Goal: Transaction & Acquisition: Download file/media

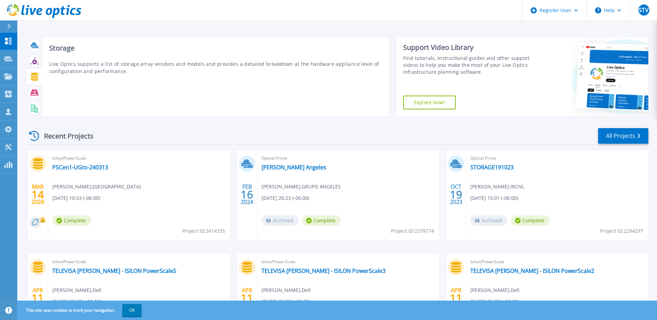
click at [34, 76] on icon at bounding box center [34, 77] width 7 height 8
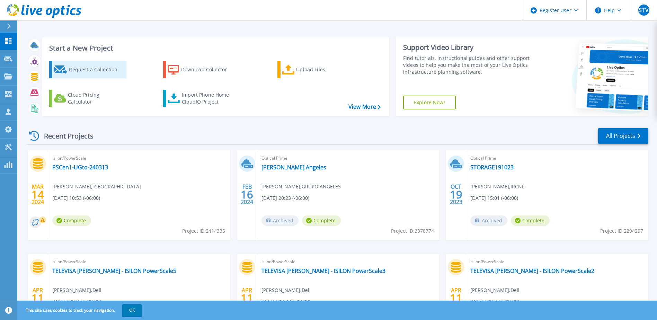
click at [94, 71] on div "Request a Collection" at bounding box center [96, 70] width 55 height 14
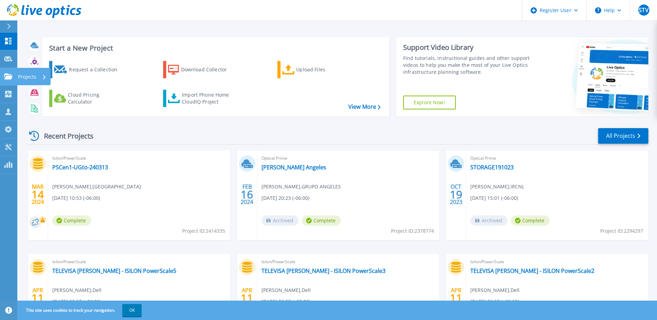
click at [6, 79] on icon at bounding box center [8, 76] width 8 height 6
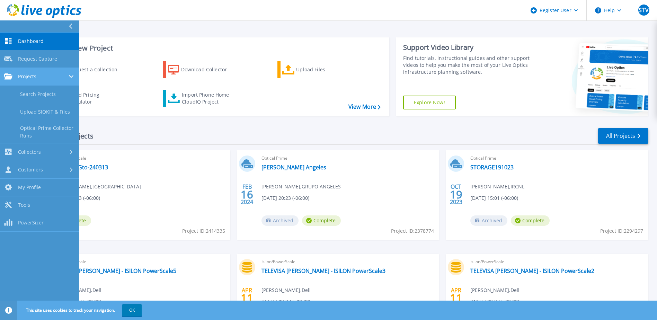
click at [31, 78] on span "Projects" at bounding box center [27, 76] width 18 height 6
click at [31, 96] on link "Search Projects" at bounding box center [39, 94] width 79 height 18
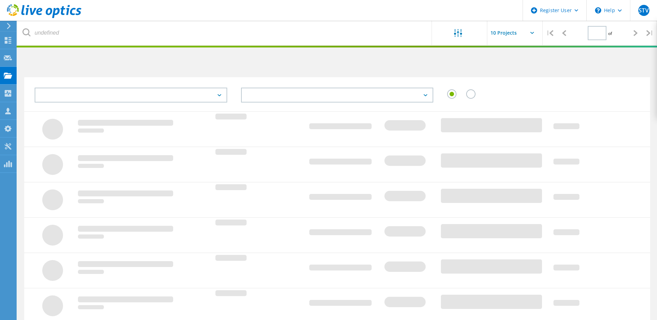
type input "1"
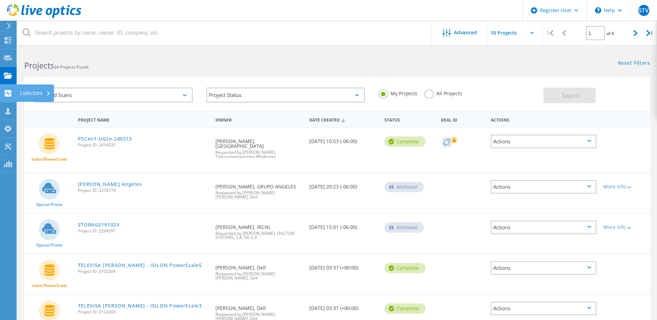
click at [35, 91] on div "Collectors" at bounding box center [35, 93] width 31 height 5
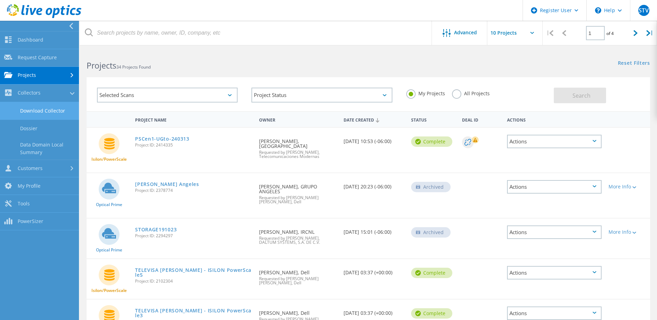
click at [39, 113] on link "Download Collector" at bounding box center [39, 111] width 79 height 18
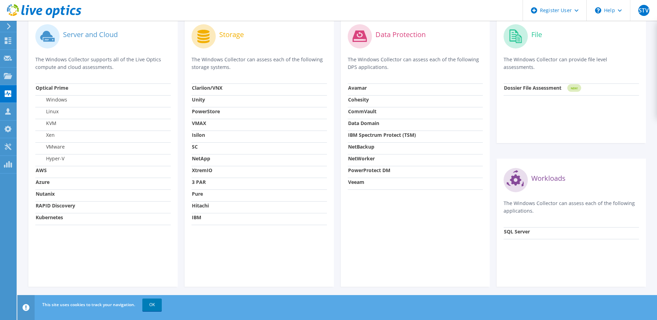
scroll to position [219, 0]
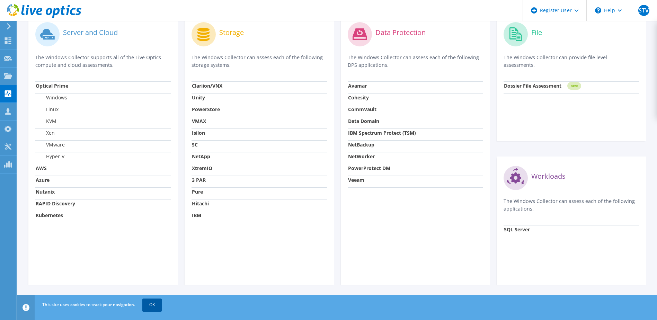
click at [147, 305] on link "OK" at bounding box center [151, 304] width 19 height 12
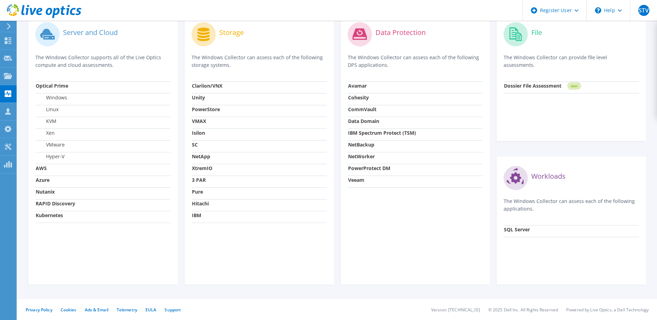
click at [539, 85] on strong "Dossier File Assessment" at bounding box center [532, 85] width 57 height 7
click at [576, 86] on tspan "NEW!" at bounding box center [573, 86] width 7 height 4
click at [515, 40] on circle at bounding box center [515, 34] width 24 height 24
click at [525, 87] on strong "Dossier File Assessment" at bounding box center [532, 85] width 57 height 7
click at [573, 86] on tspan "NEW!" at bounding box center [573, 86] width 7 height 4
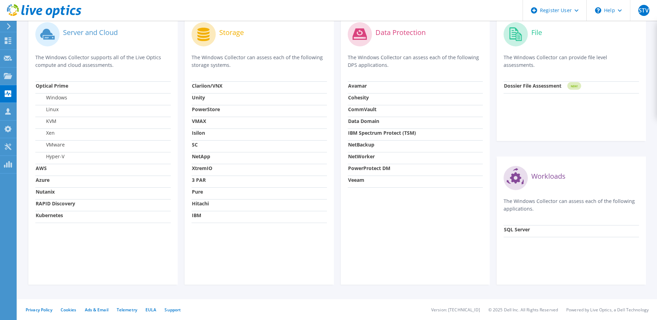
click at [526, 86] on strong "Dossier File Assessment" at bounding box center [532, 85] width 57 height 7
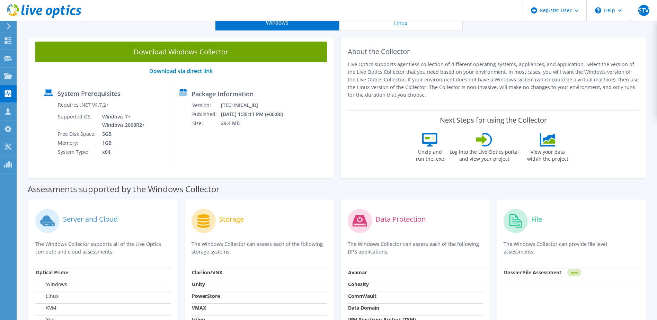
scroll to position [69, 0]
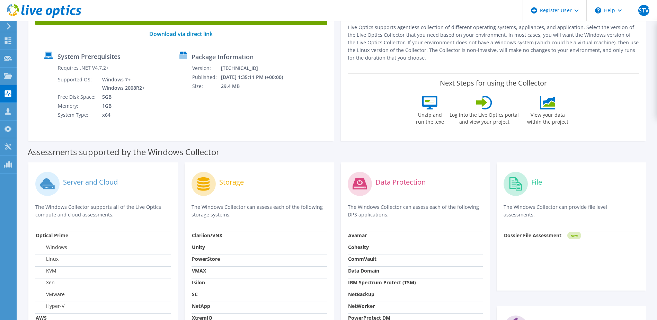
click at [201, 181] on icon at bounding box center [203, 183] width 12 height 13
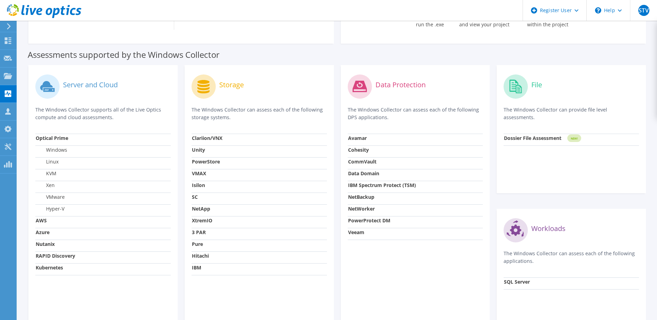
scroll to position [173, 0]
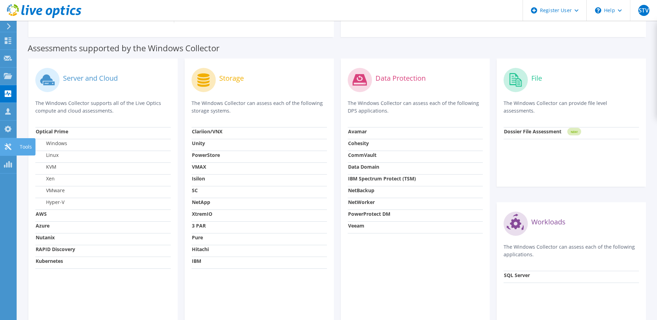
click at [6, 144] on icon at bounding box center [8, 146] width 8 height 7
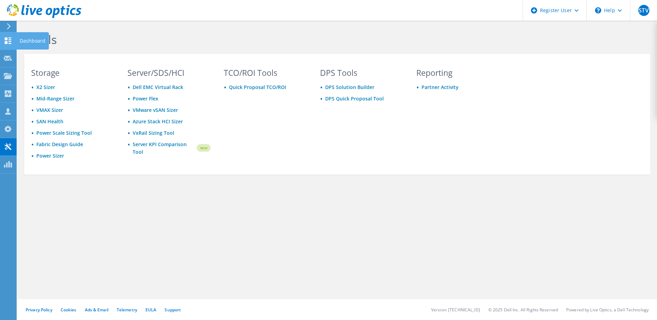
click at [8, 42] on icon at bounding box center [8, 40] width 8 height 7
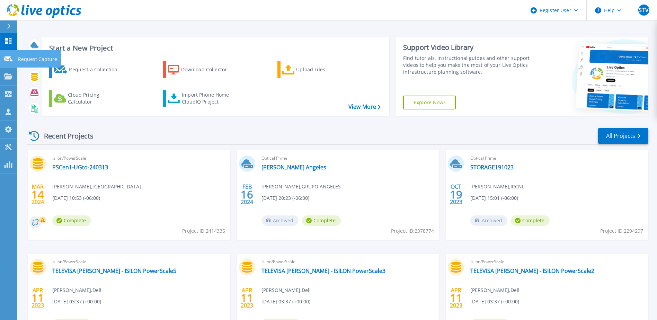
click at [7, 61] on icon at bounding box center [8, 58] width 8 height 5
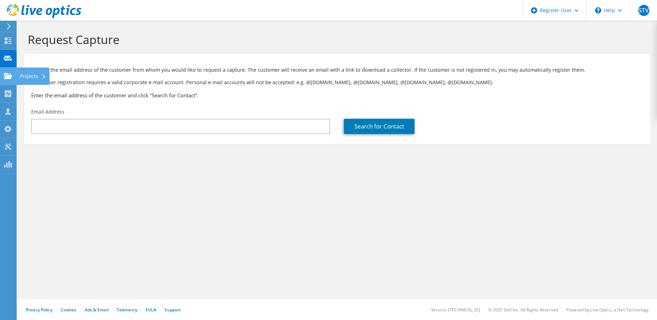
click at [5, 76] on icon at bounding box center [8, 76] width 8 height 7
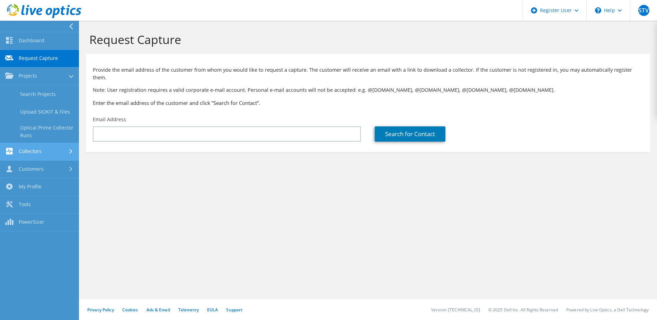
click at [40, 153] on link "Collectors" at bounding box center [39, 152] width 79 height 18
click at [30, 127] on link "Dossier" at bounding box center [39, 129] width 79 height 18
